Goal: Task Accomplishment & Management: Use online tool/utility

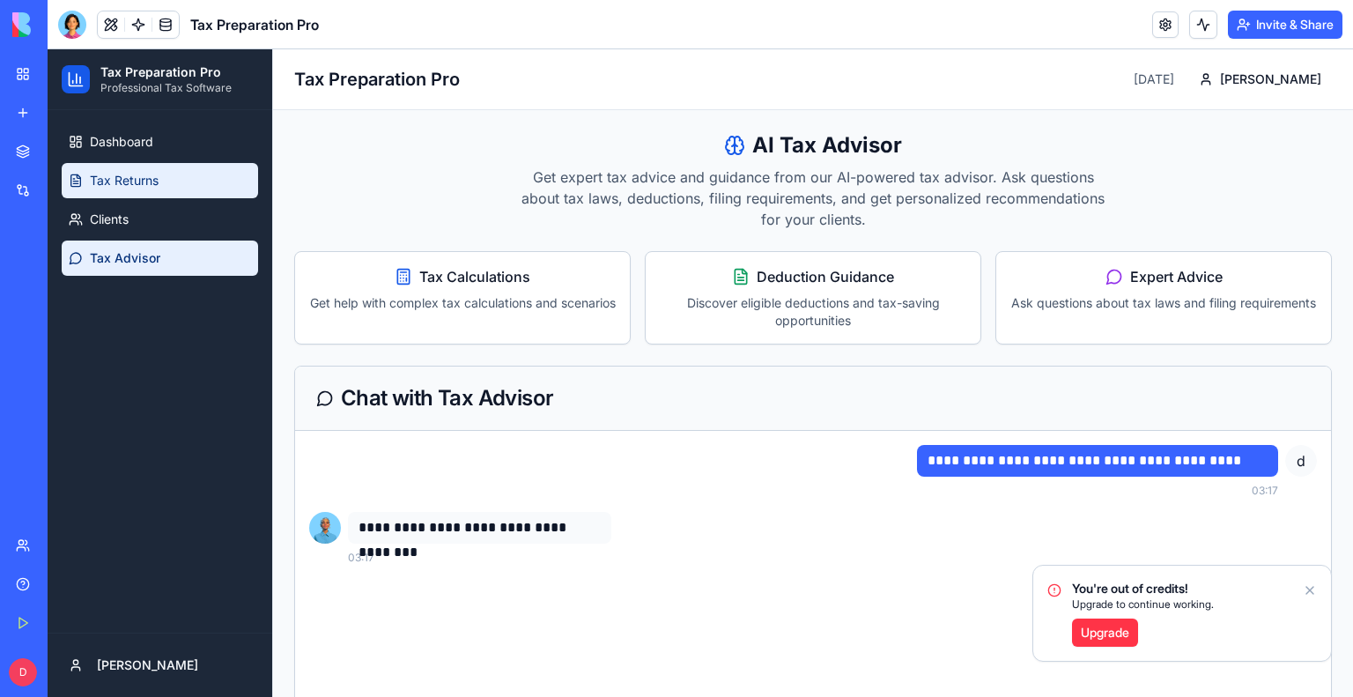
click at [151, 184] on span "Tax Returns" at bounding box center [124, 181] width 69 height 18
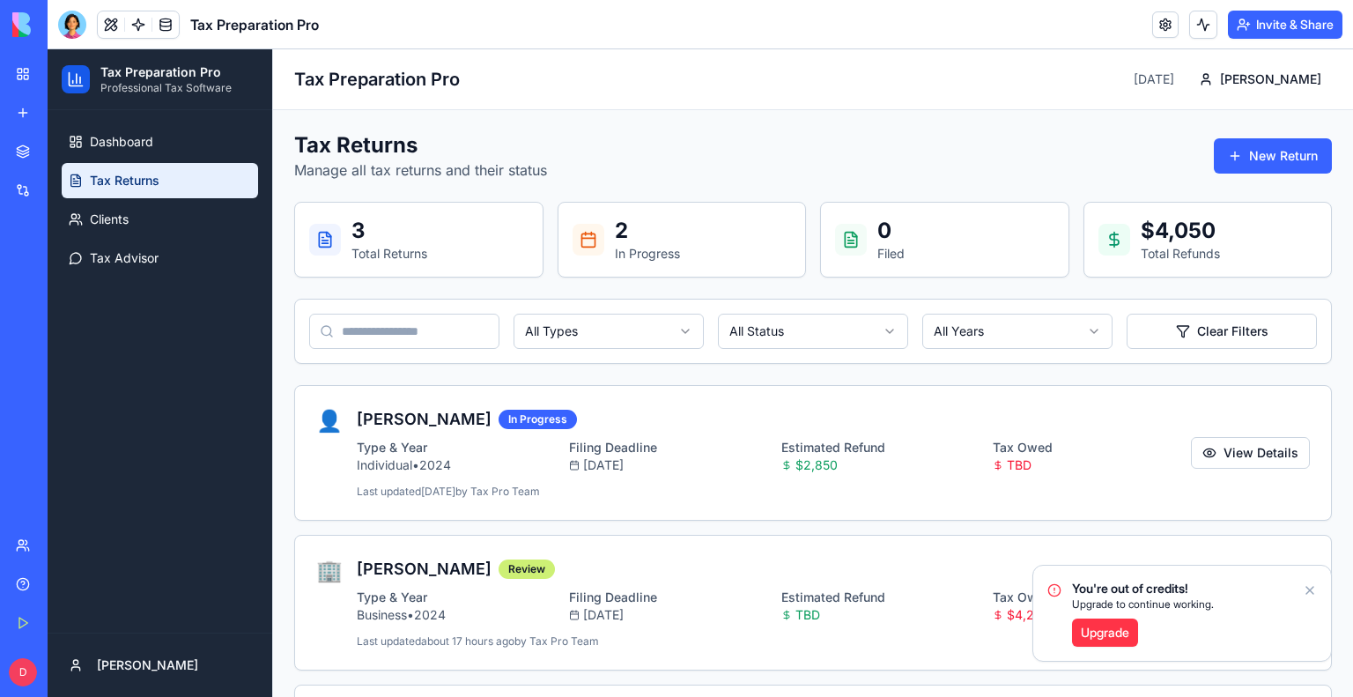
click at [1307, 591] on icon "Notifications alt+T" at bounding box center [1310, 590] width 14 height 14
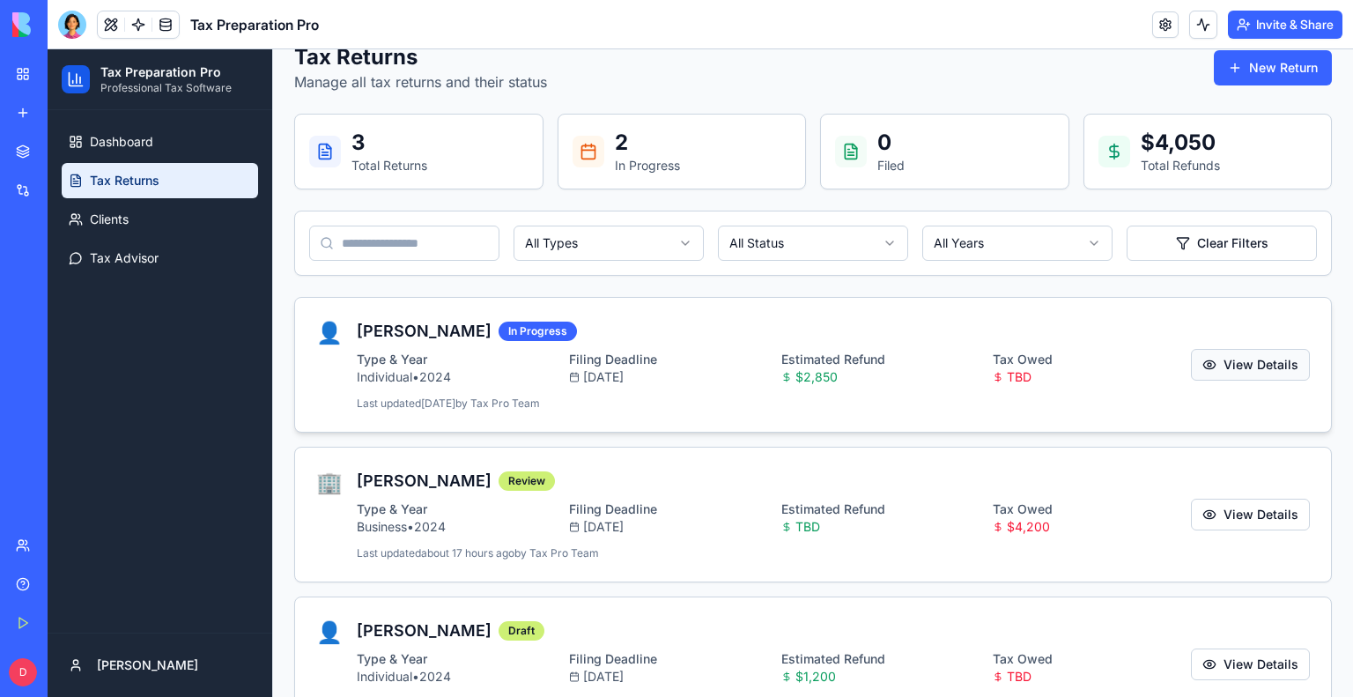
click at [1242, 356] on button "View Details" at bounding box center [1250, 365] width 119 height 32
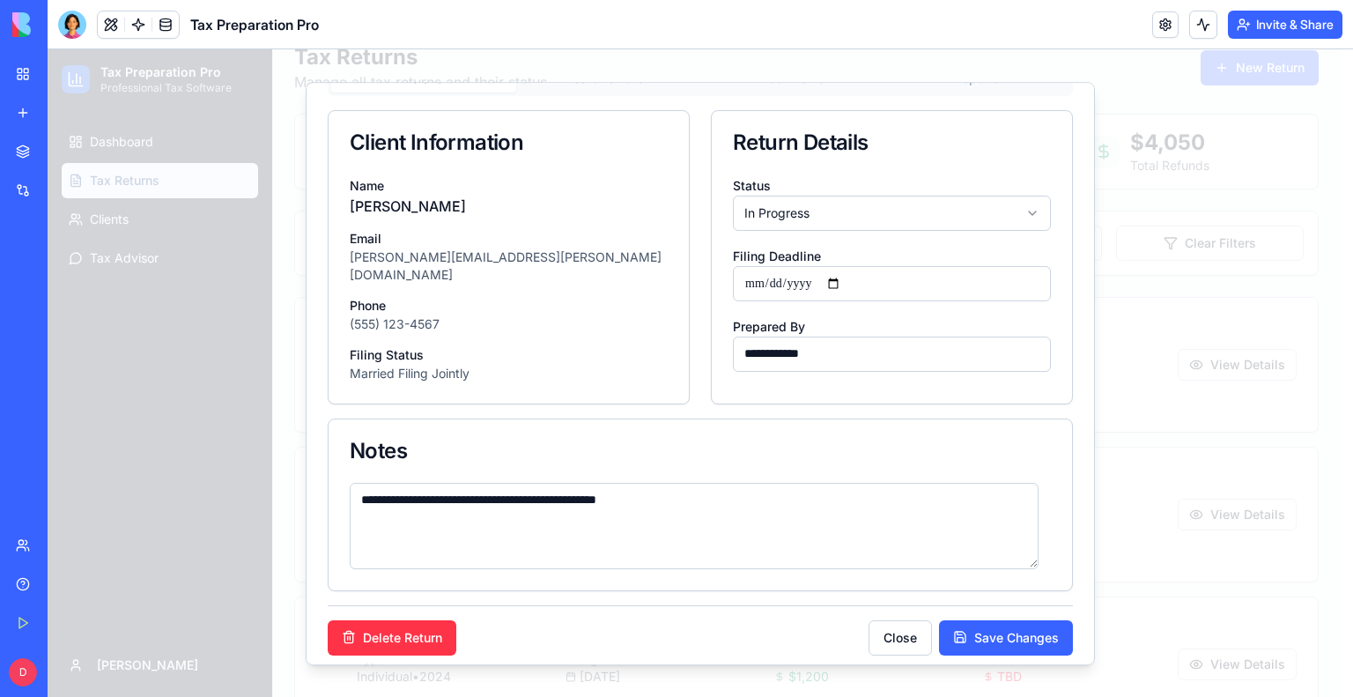
scroll to position [0, 0]
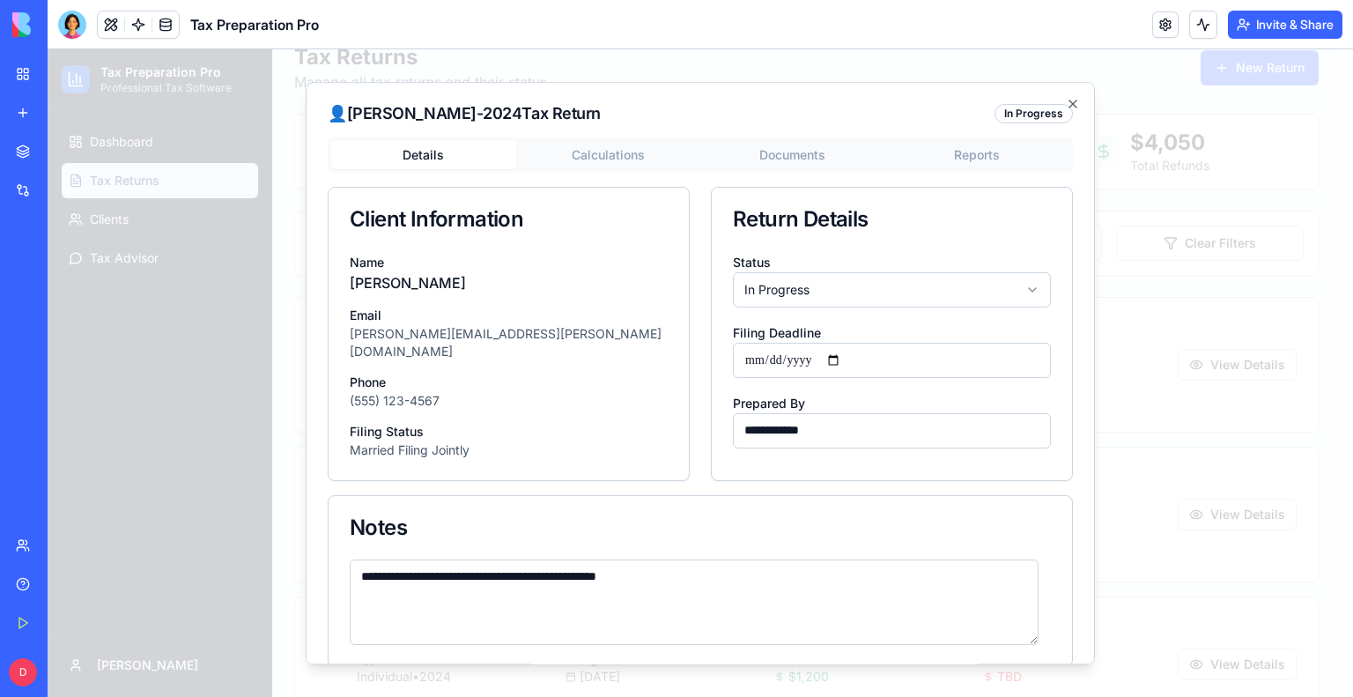
click at [764, 157] on button "Documents" at bounding box center [792, 155] width 185 height 28
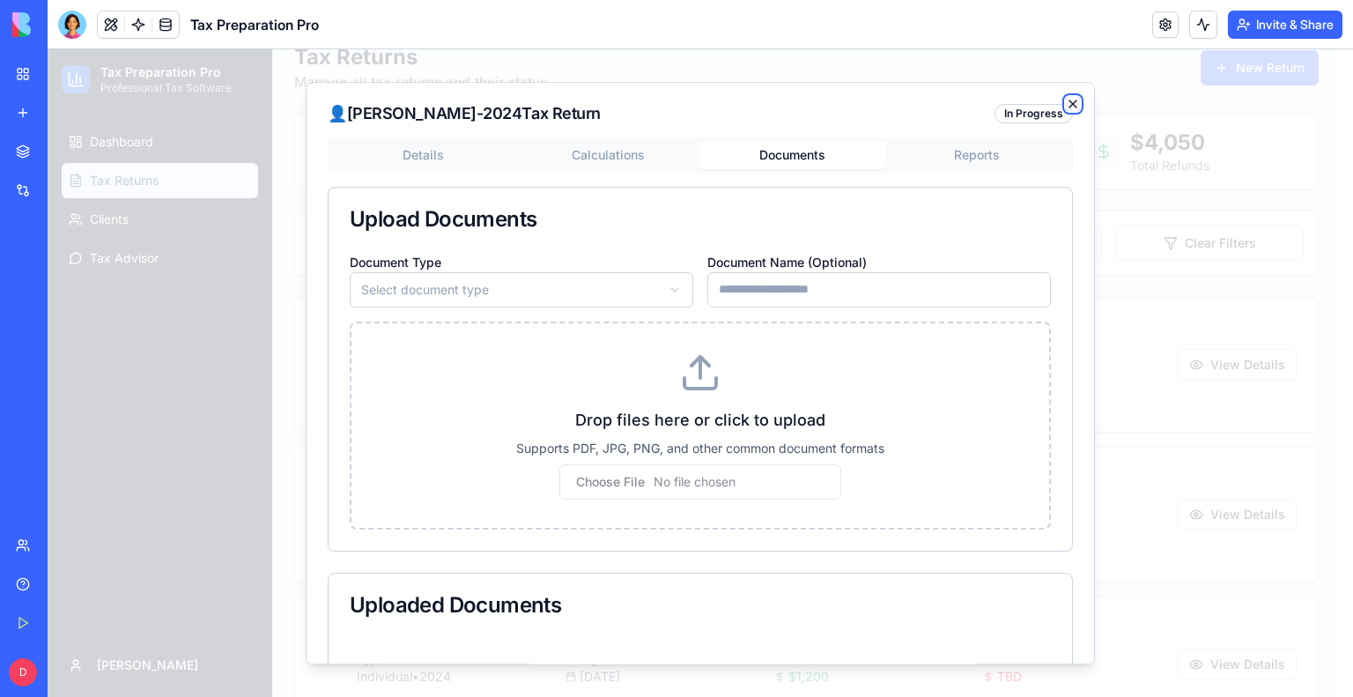
click at [1069, 104] on icon "button" at bounding box center [1072, 103] width 7 height 7
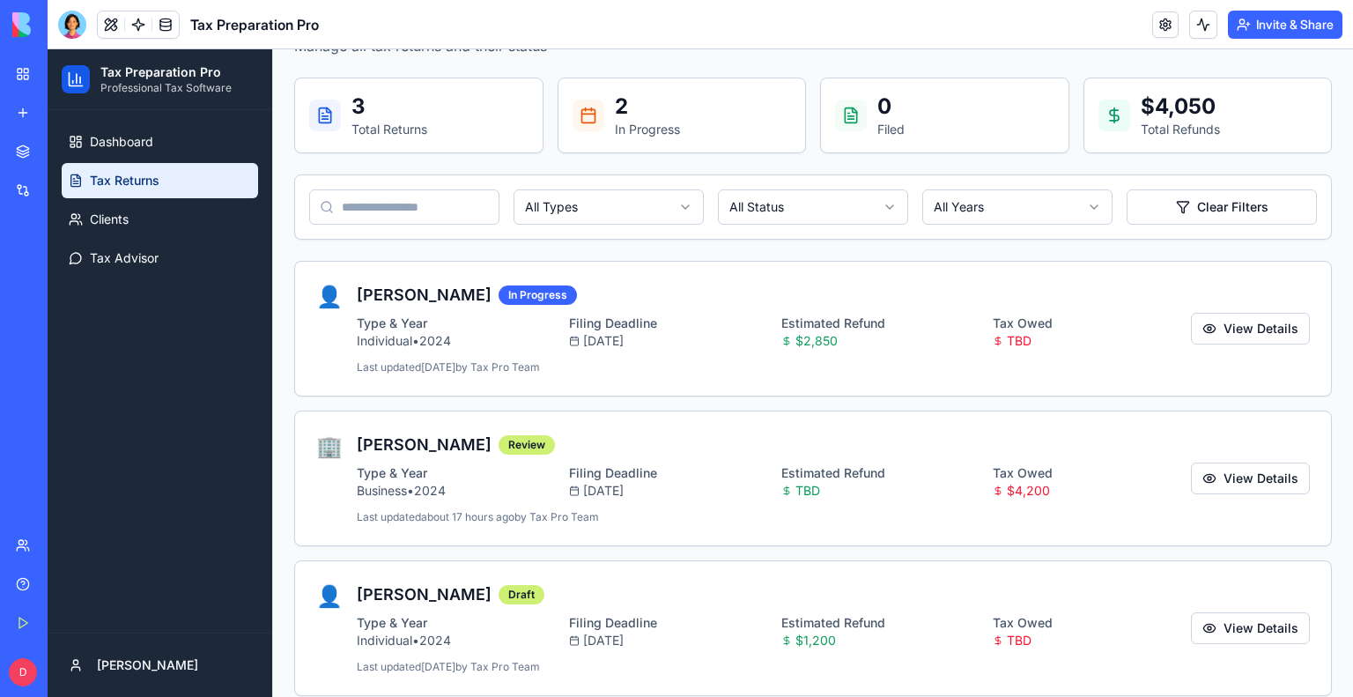
scroll to position [142, 0]
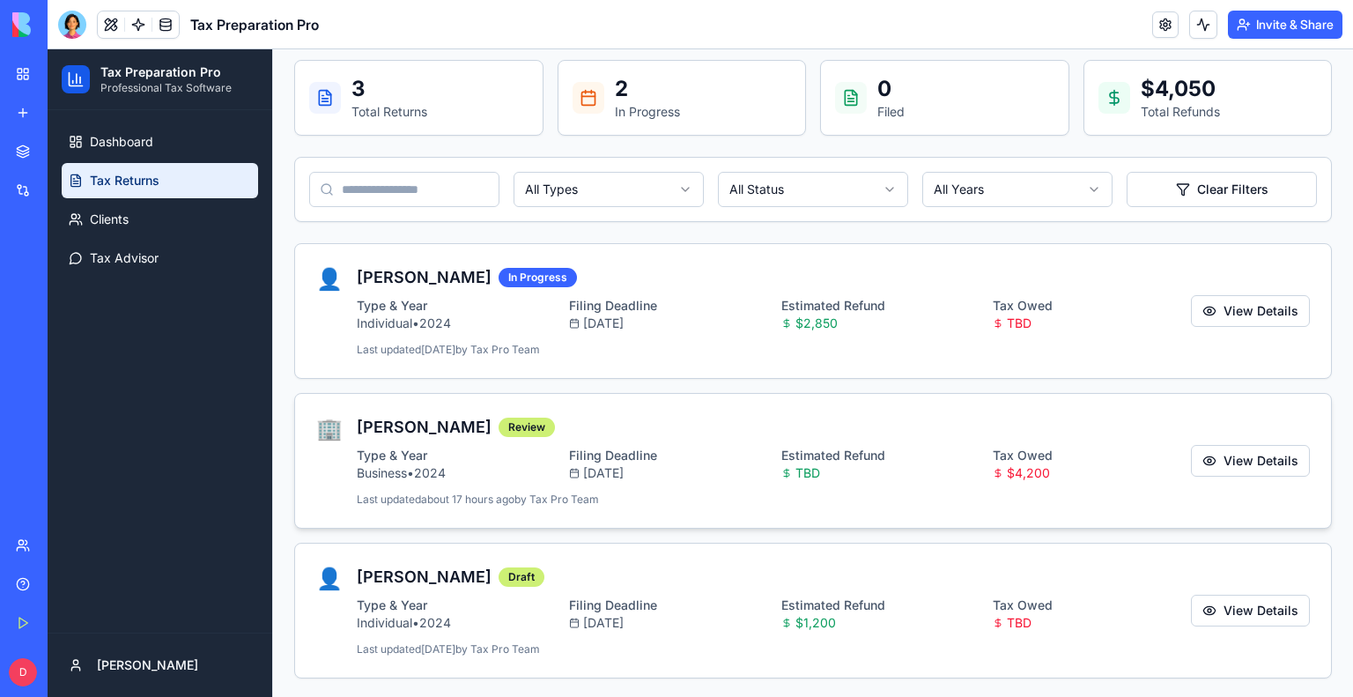
click at [733, 454] on div "Filing Deadline" at bounding box center [668, 456] width 198 height 18
click at [1243, 457] on button "View Details" at bounding box center [1250, 461] width 119 height 32
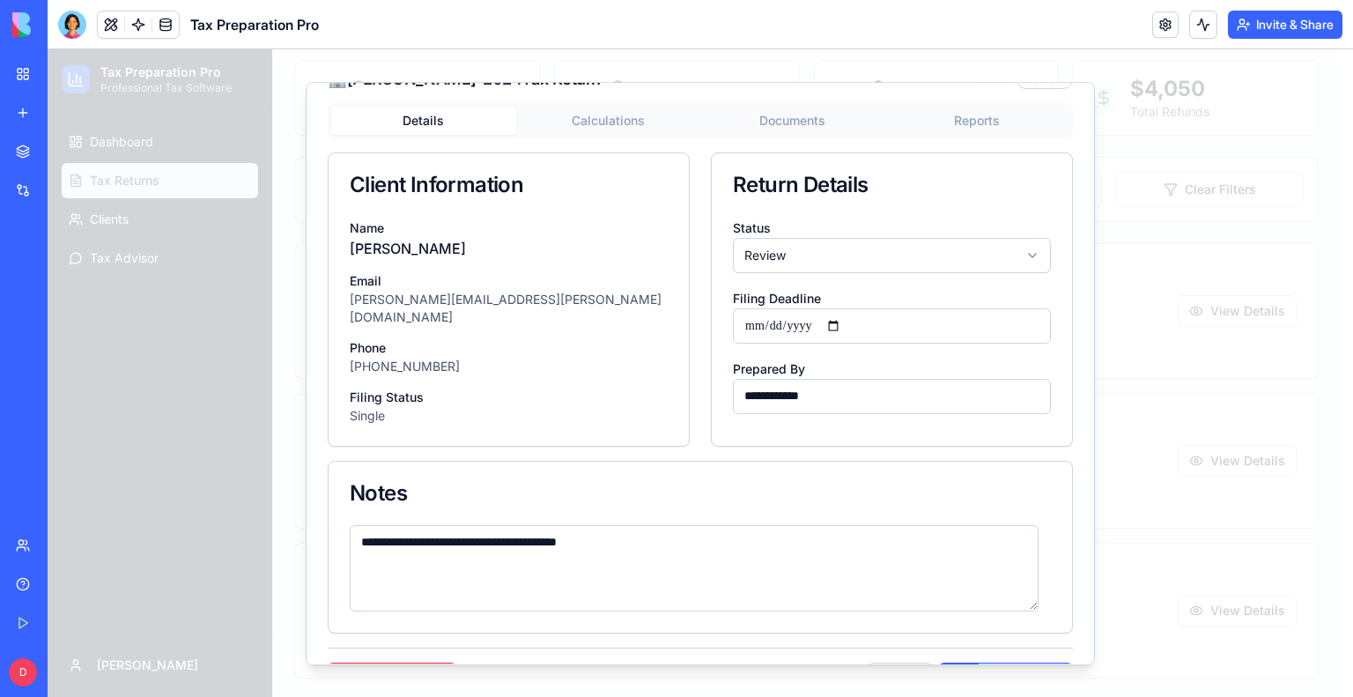
scroll to position [0, 0]
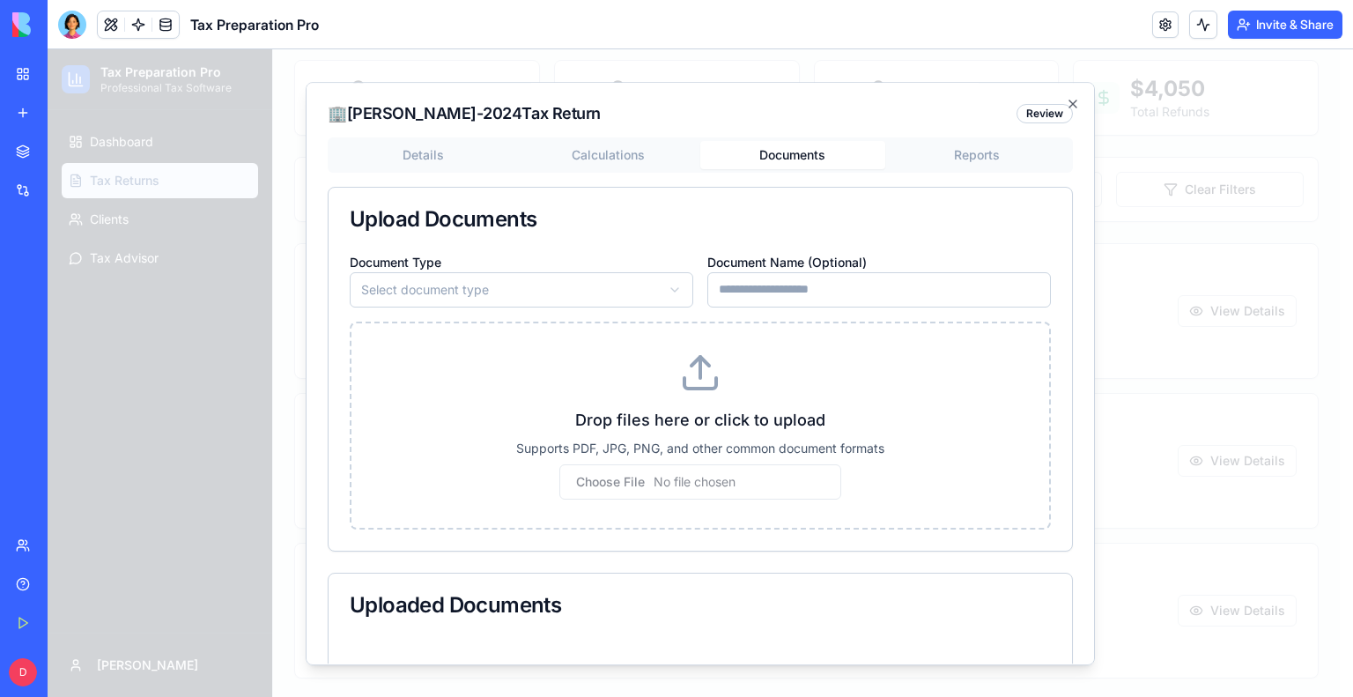
click at [786, 148] on button "Documents" at bounding box center [792, 155] width 185 height 28
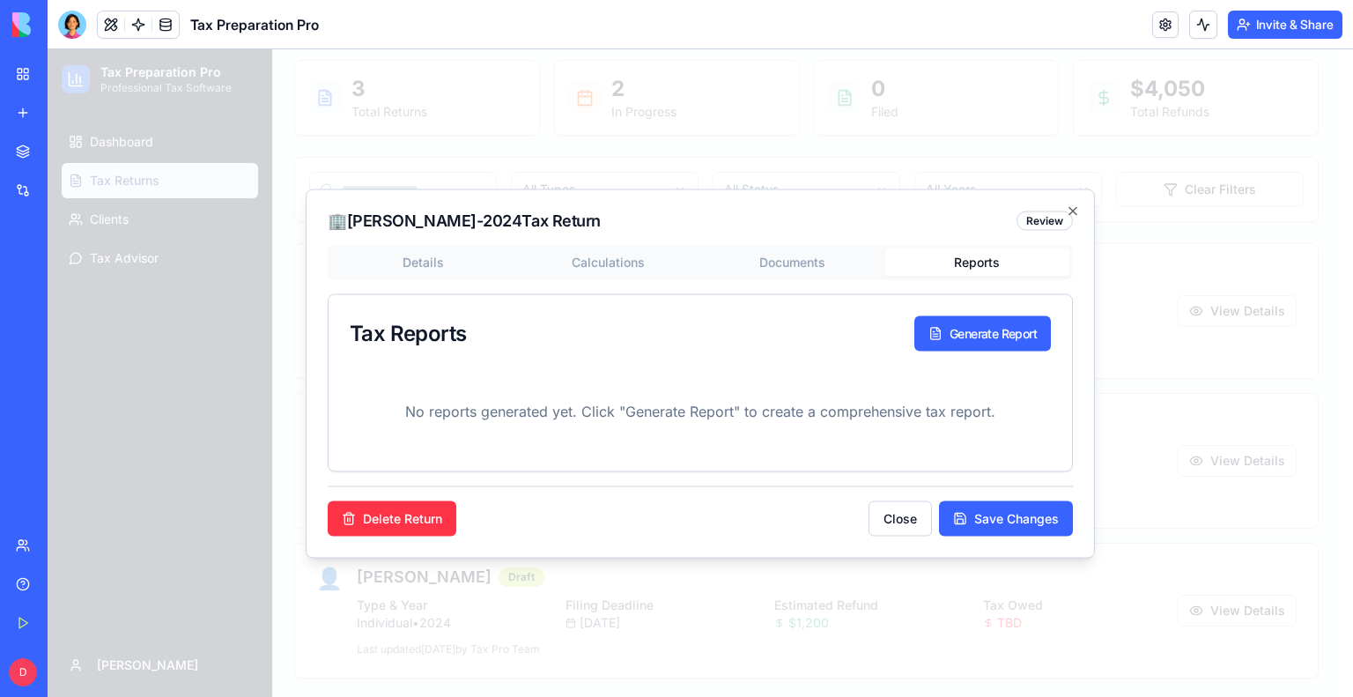
click at [970, 151] on body "Tax Preparation Pro Professional Tax Software Dashboard Tax Returns Clients Tax…" at bounding box center [694, 304] width 1292 height 792
click at [999, 325] on button "Generate Report" at bounding box center [982, 332] width 137 height 35
click at [1075, 210] on icon "button" at bounding box center [1072, 210] width 7 height 7
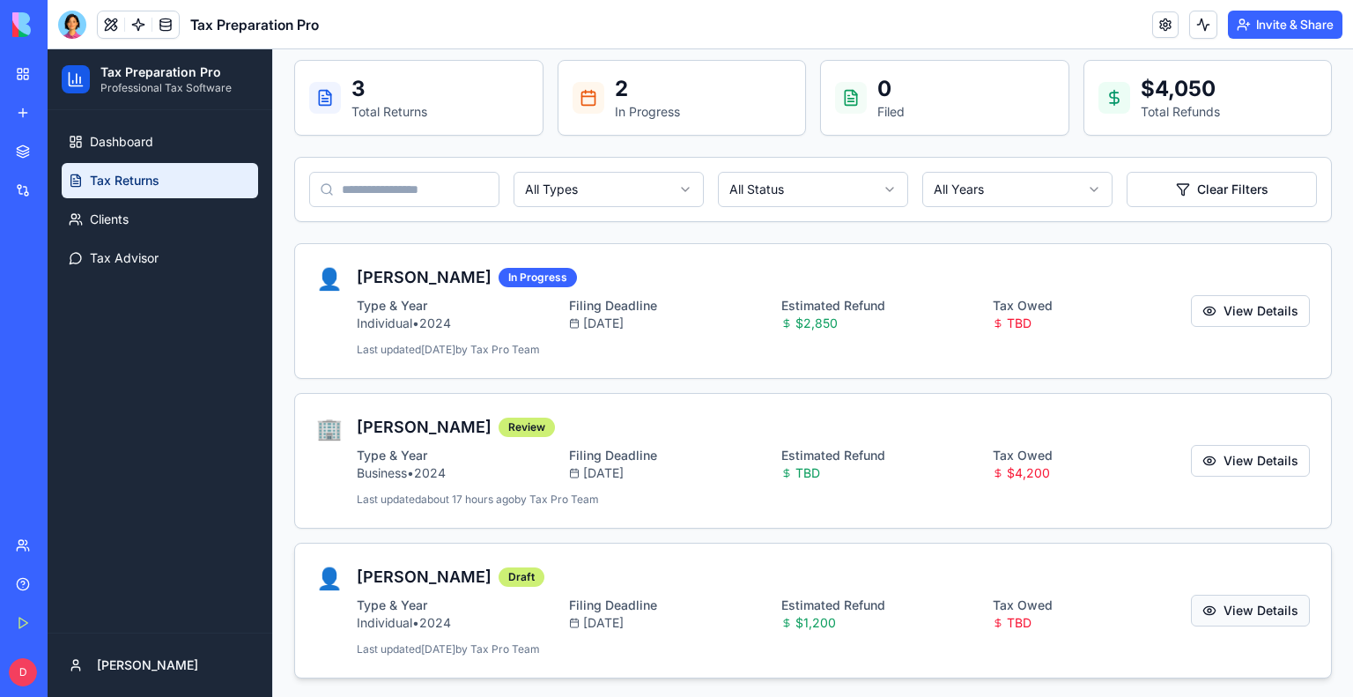
click at [1220, 609] on button "View Details" at bounding box center [1250, 611] width 119 height 32
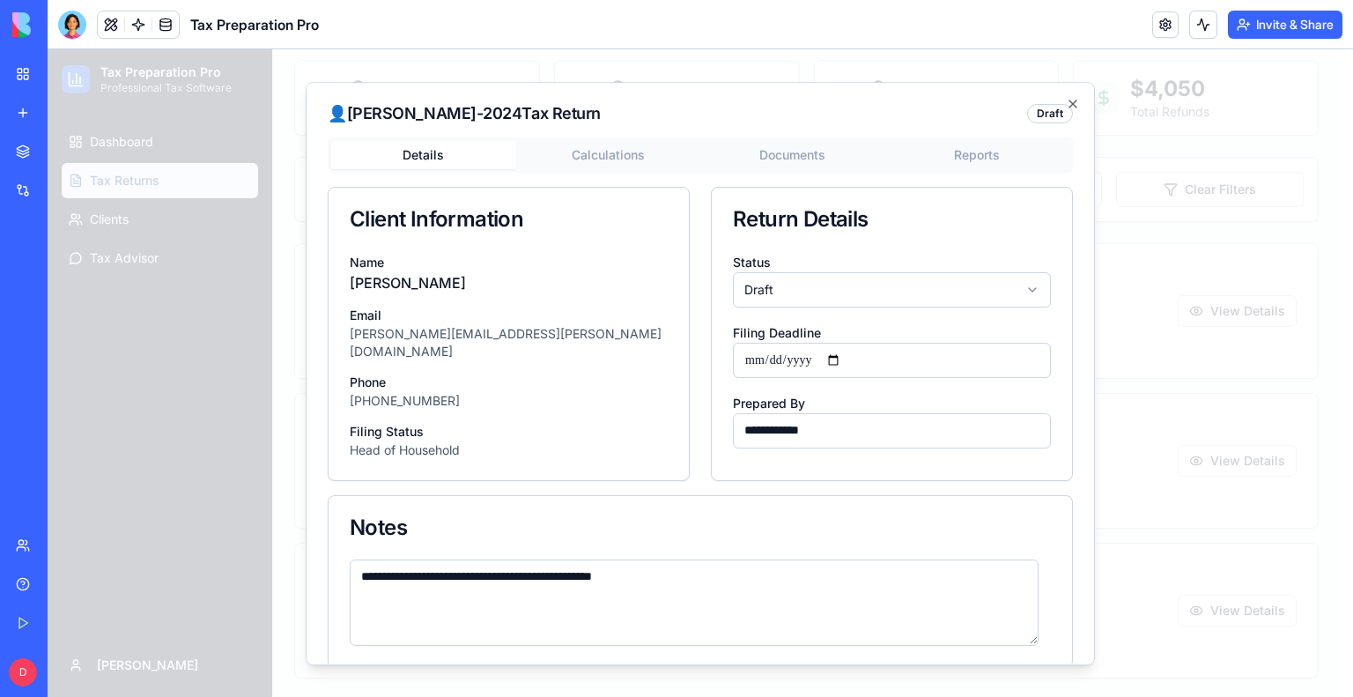
click at [768, 153] on button "Documents" at bounding box center [792, 155] width 185 height 28
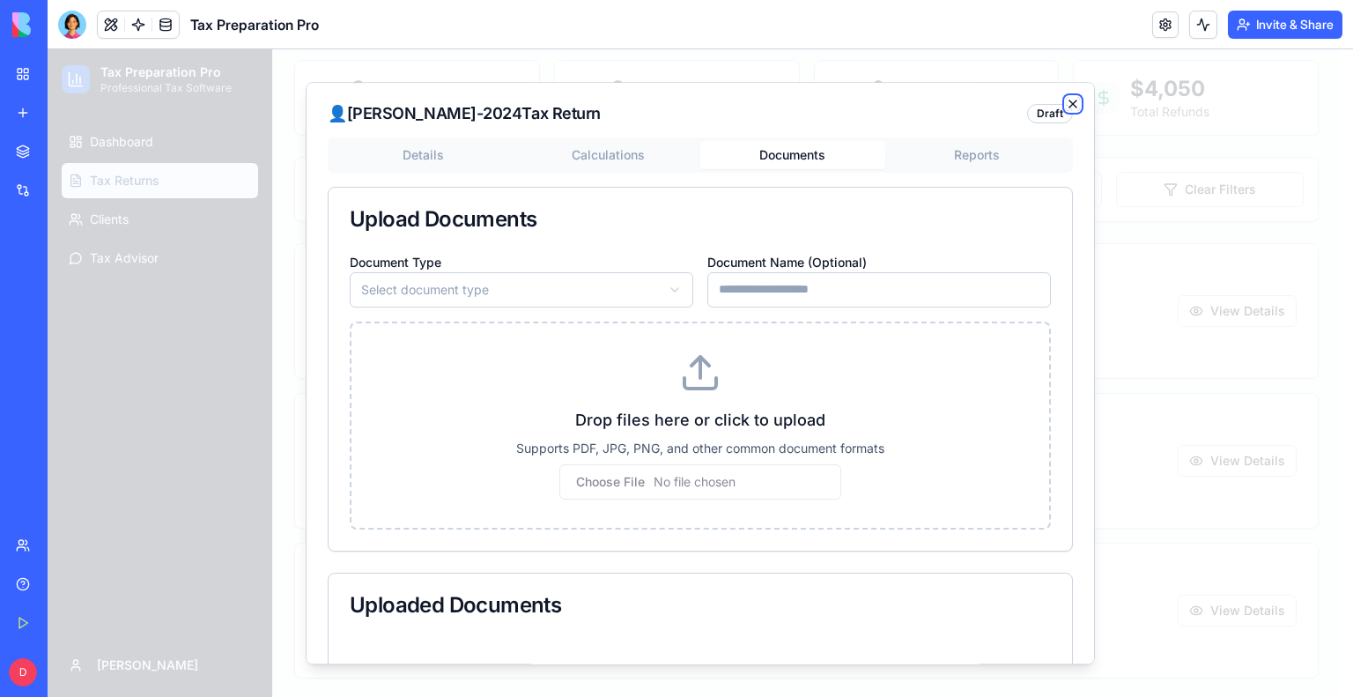
click at [1069, 105] on icon "button" at bounding box center [1072, 103] width 7 height 7
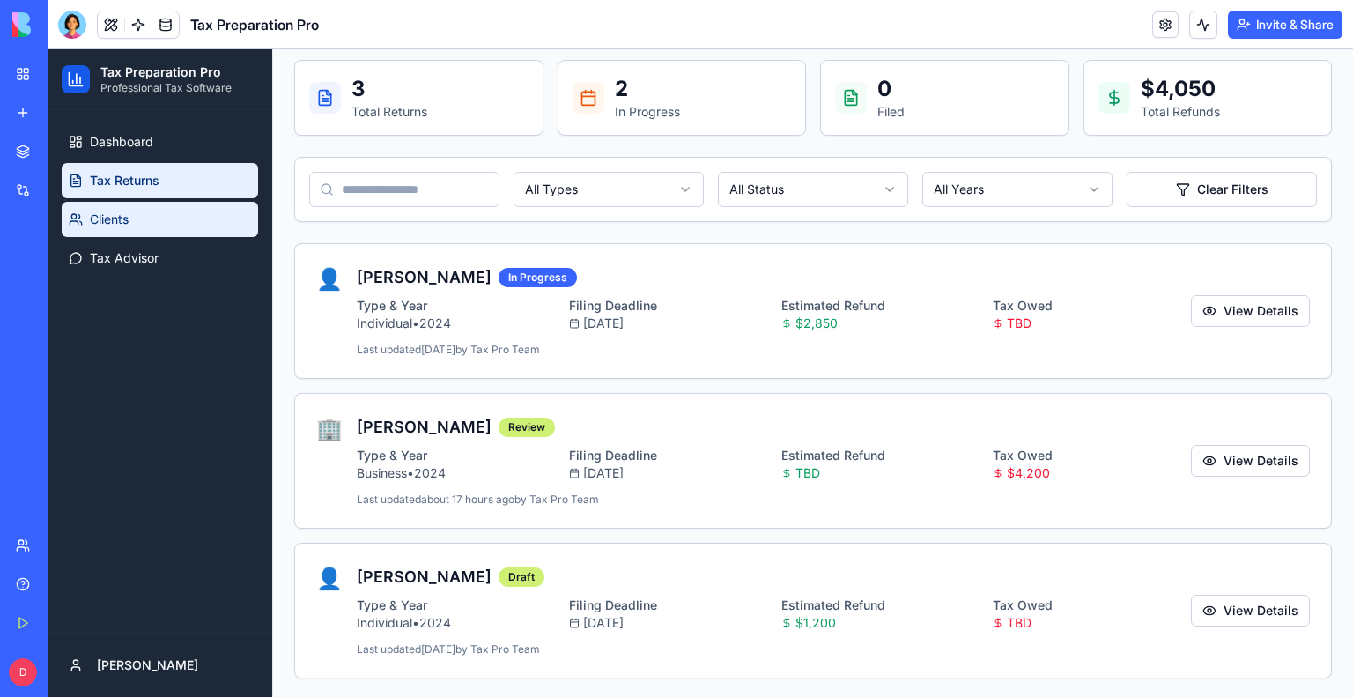
click at [114, 225] on span "Clients" at bounding box center [109, 219] width 39 height 18
